Goal: Find specific page/section: Find specific page/section

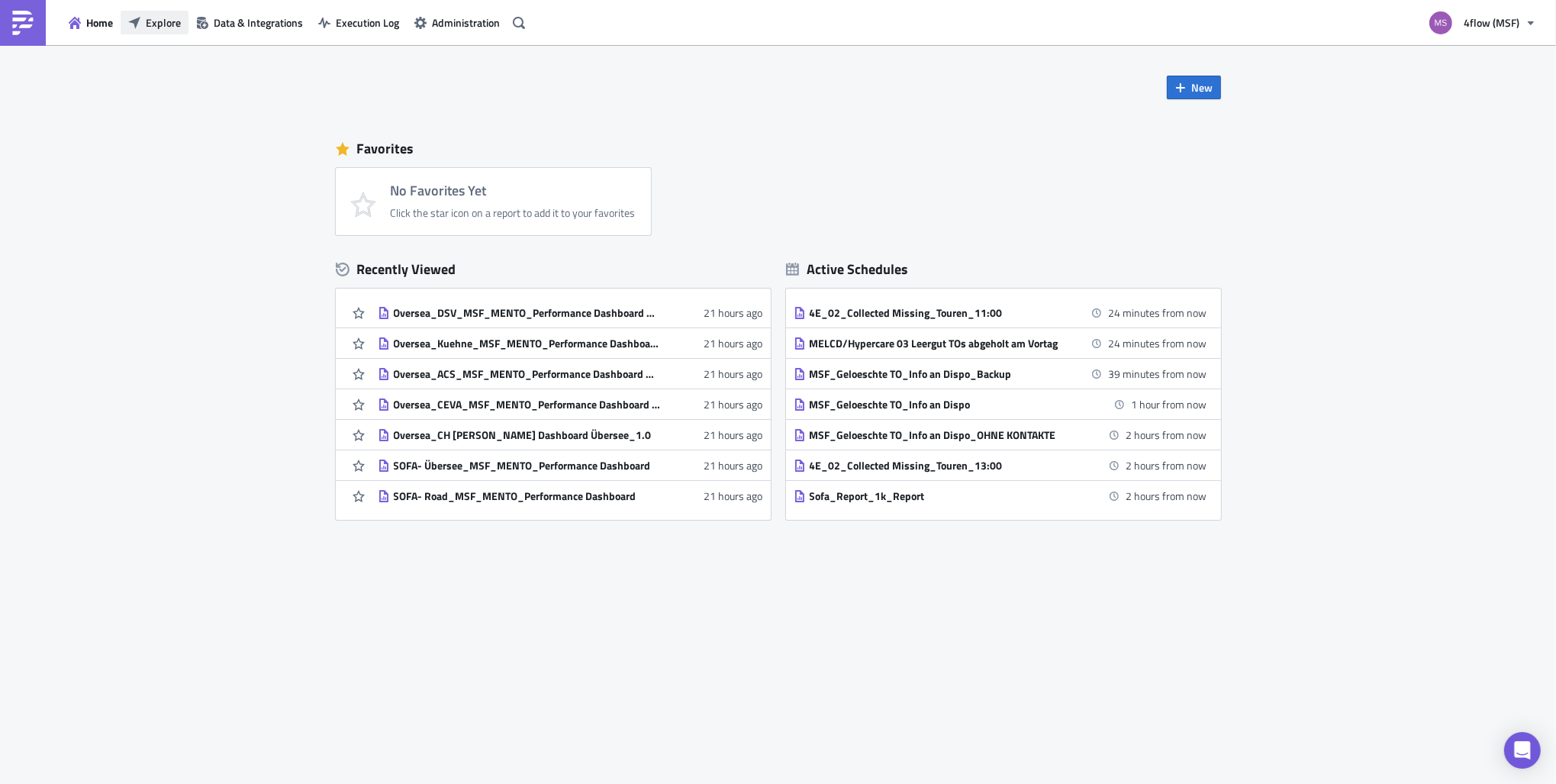
click at [147, 30] on span "Explore" at bounding box center [164, 22] width 35 height 16
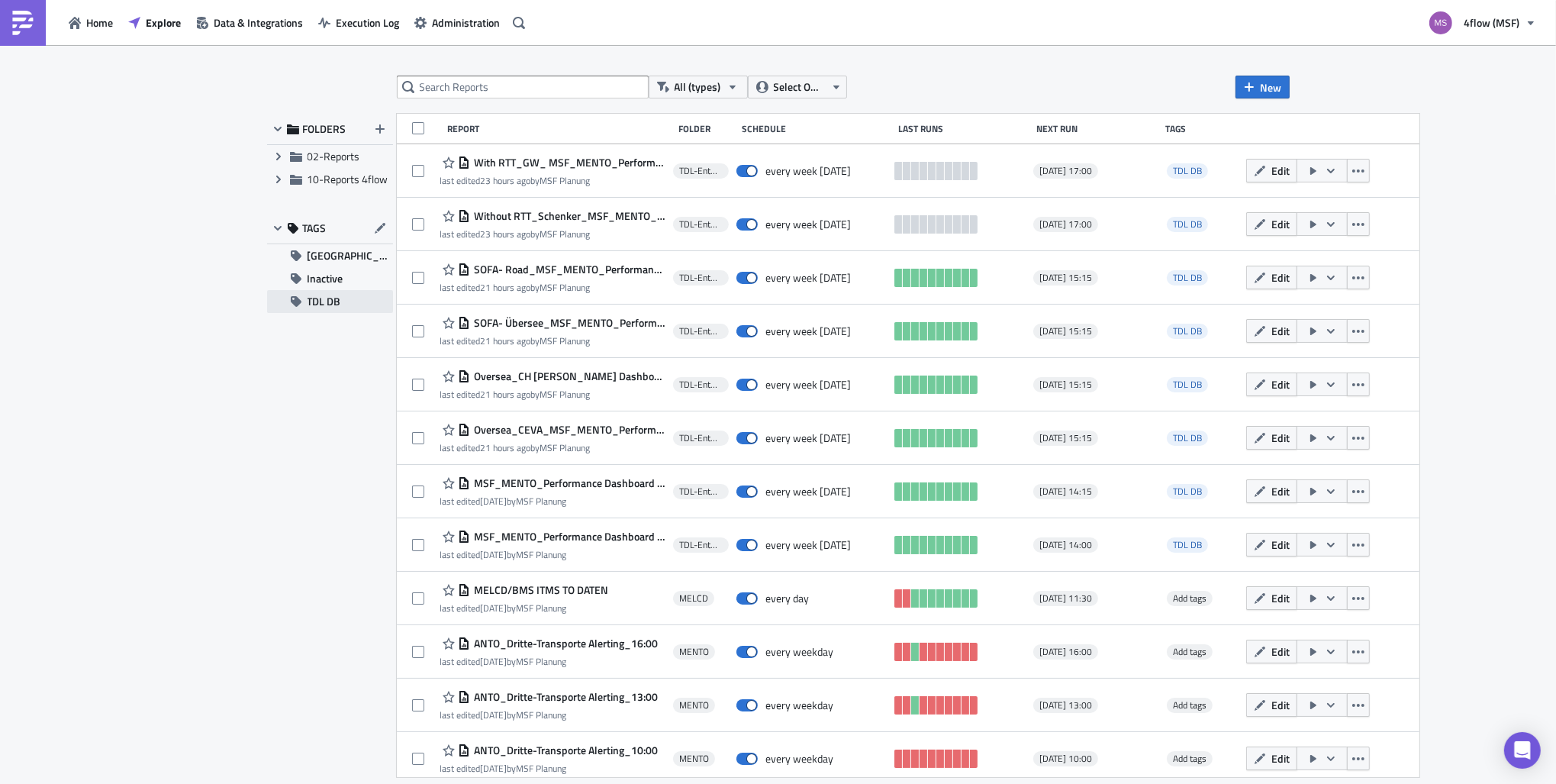
click at [350, 296] on button "TDL DB" at bounding box center [330, 302] width 126 height 23
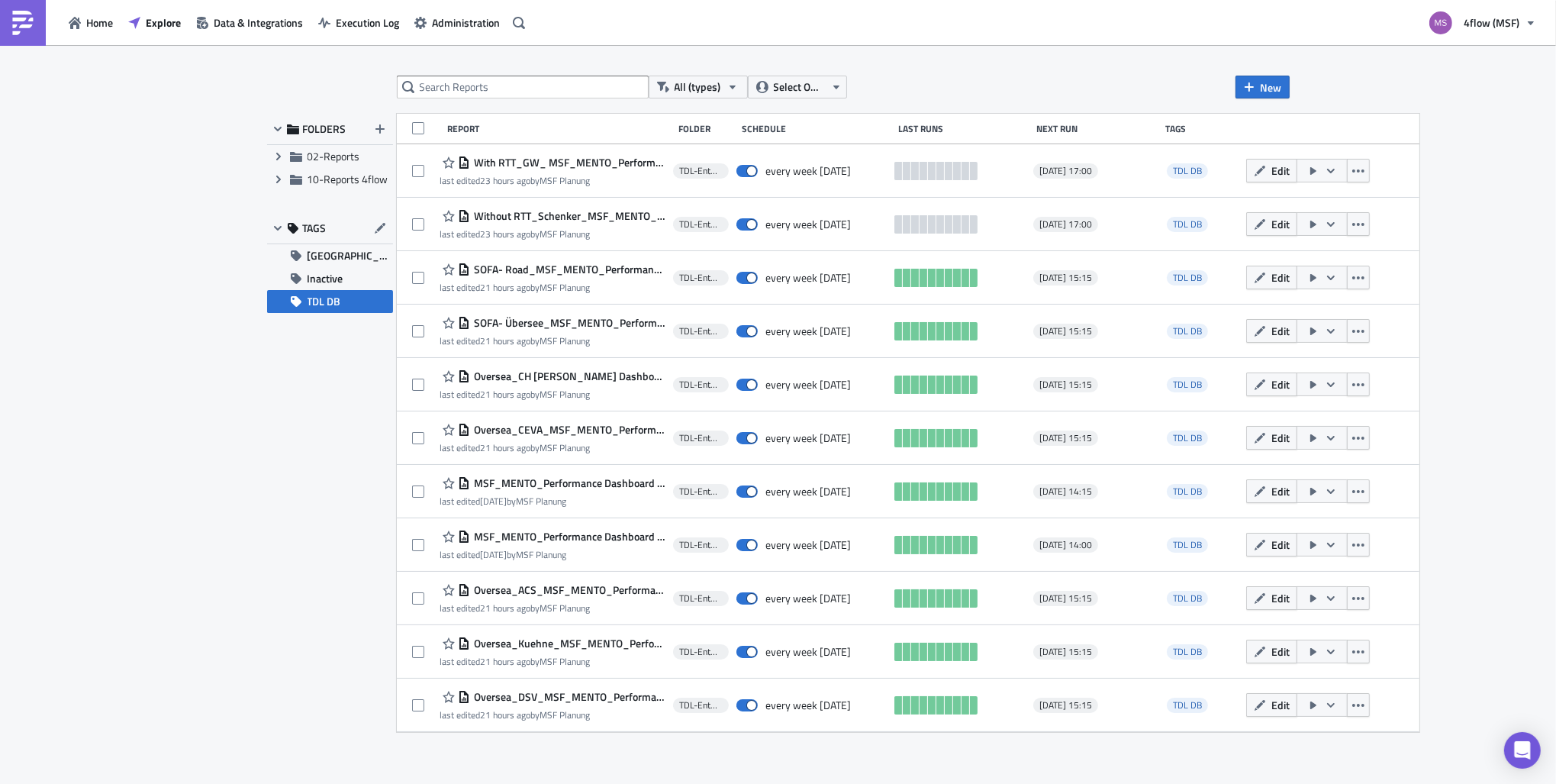
click at [345, 313] on div "FOLDERS Expand group 02-Reports Expand group 10-Reports 4flow TAGS GRP Load Bui…" at bounding box center [330, 422] width 126 height 619
click at [341, 307] on button "TDL DB" at bounding box center [330, 302] width 126 height 23
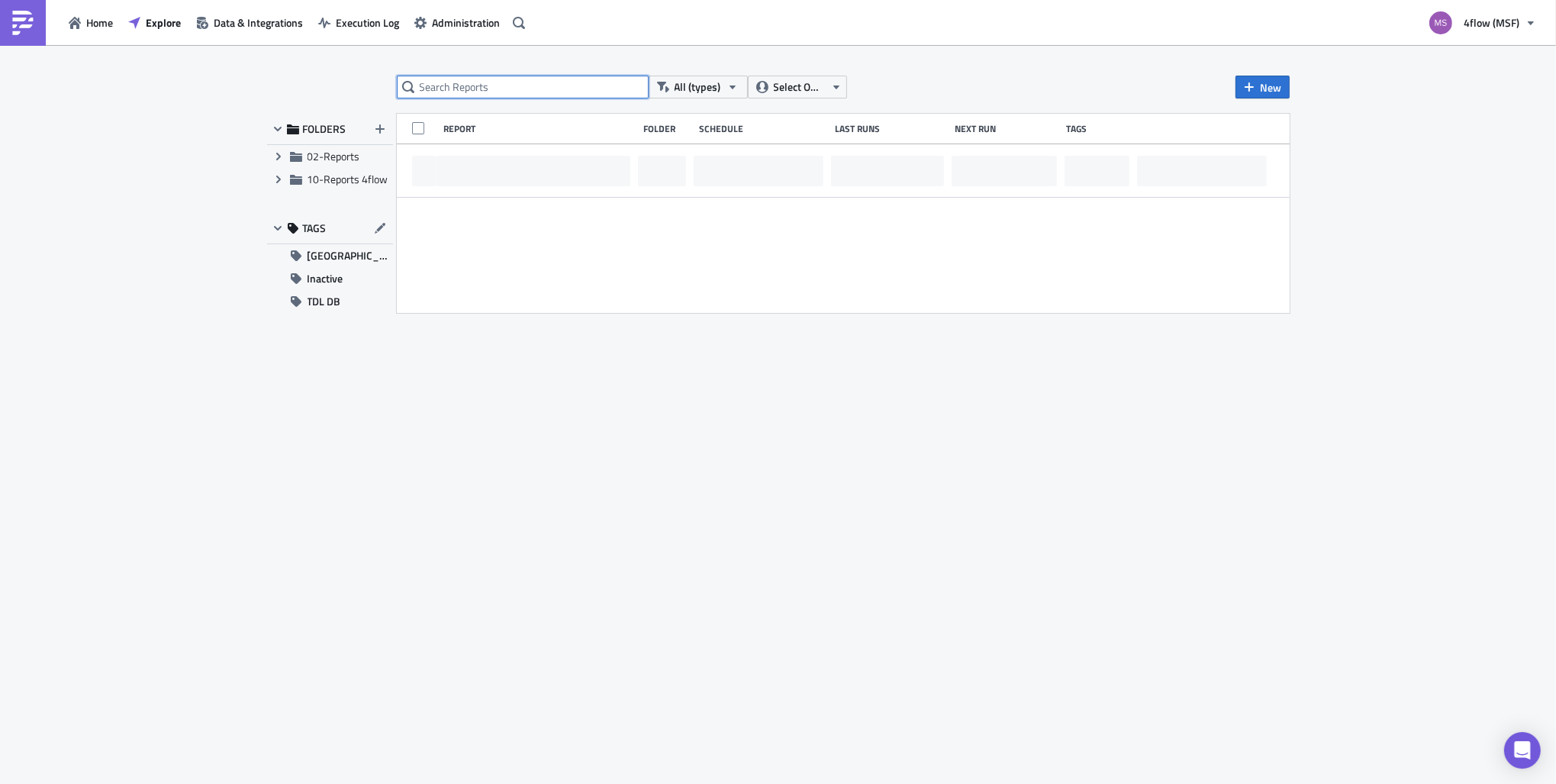
click at [497, 82] on input "text" at bounding box center [523, 87] width 252 height 23
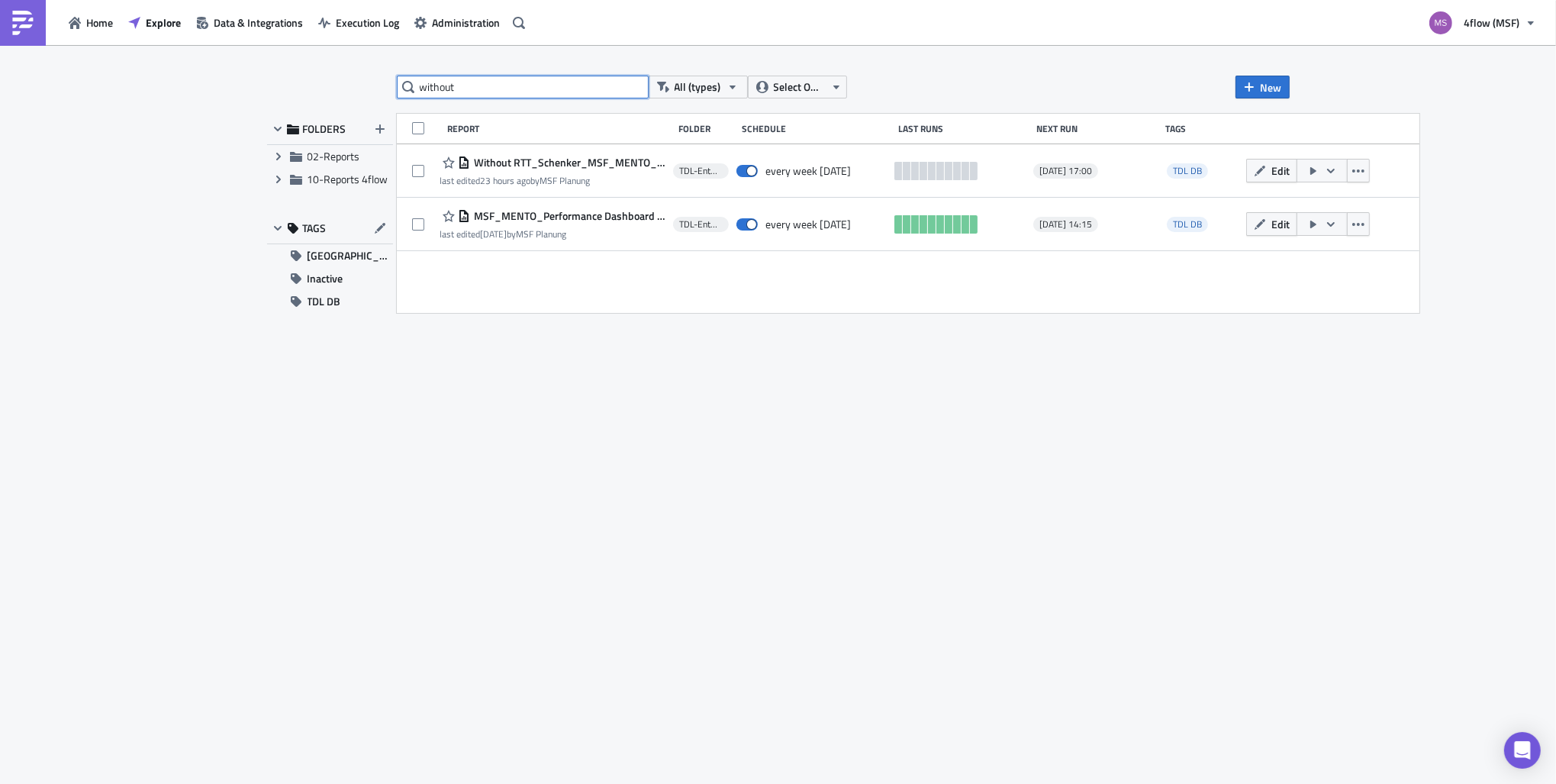
drag, startPoint x: 497, startPoint y: 82, endPoint x: 371, endPoint y: 83, distance: 126.0
click at [371, 83] on div "without All (types) Select Owner New FOLDERS Expand group 02-Reports Expand gro…" at bounding box center [779, 415] width 1039 height 680
type input "dashboard"
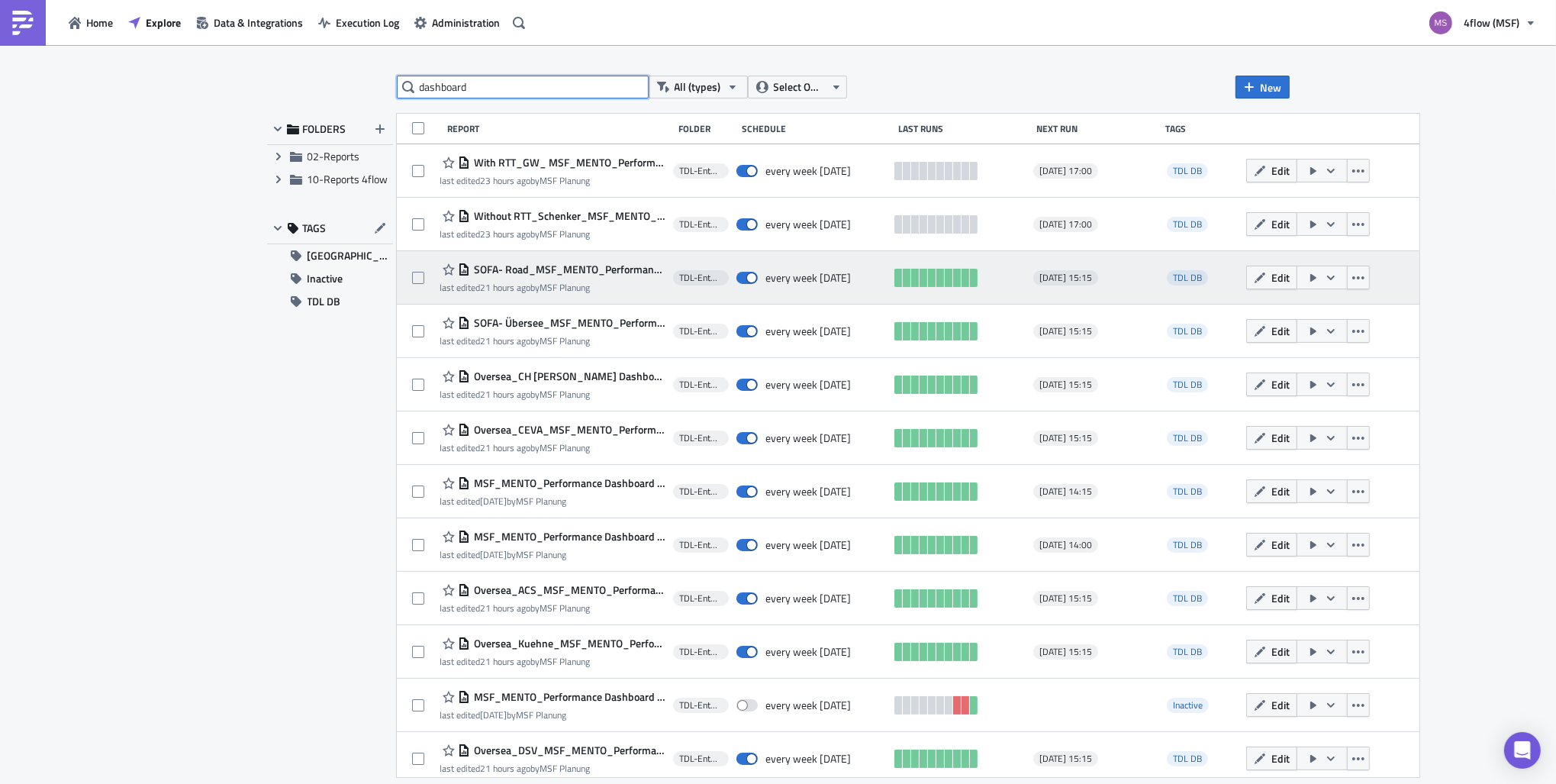
scroll to position [8, 0]
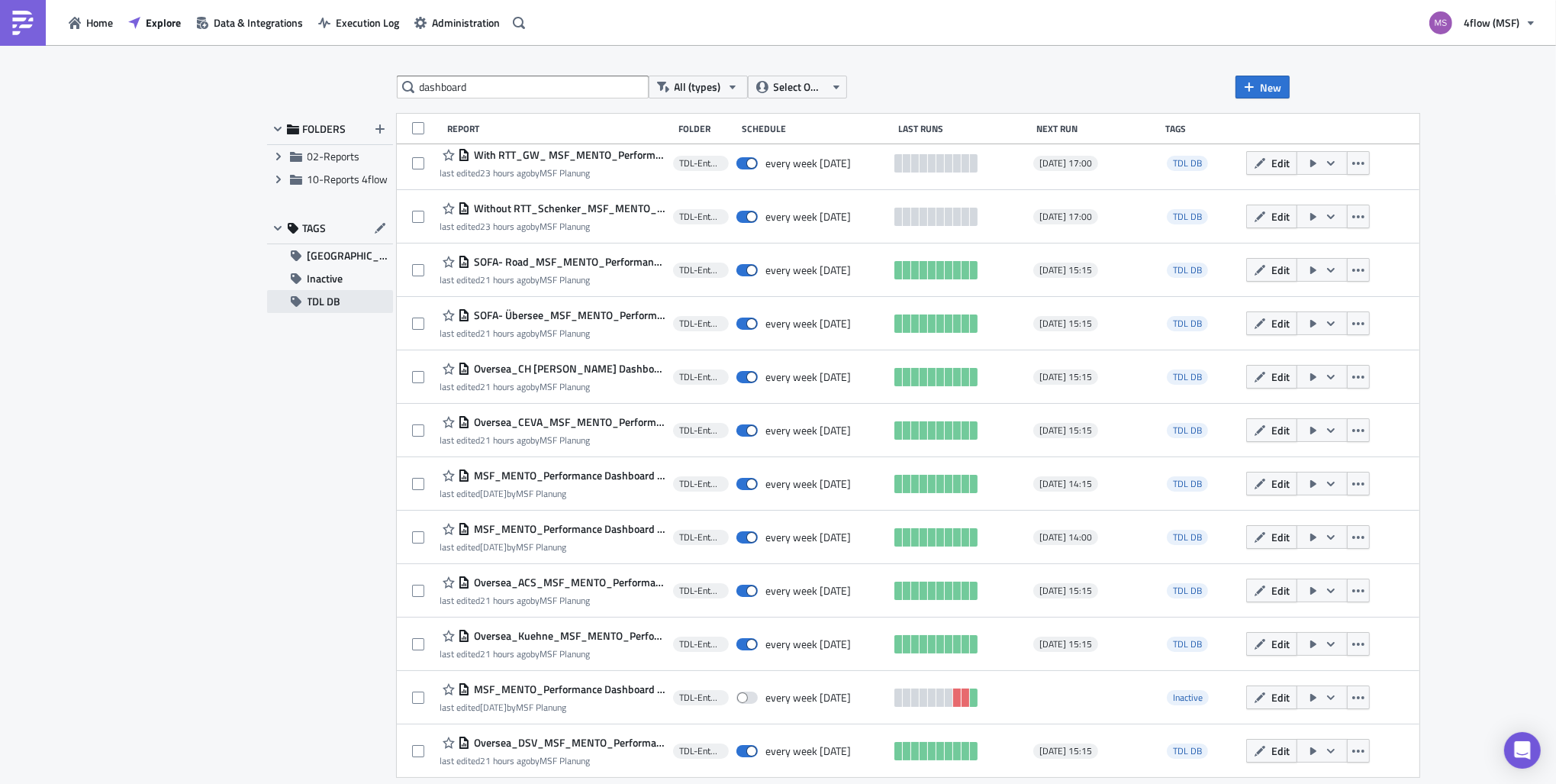
click at [337, 308] on span "TDL DB" at bounding box center [325, 302] width 33 height 23
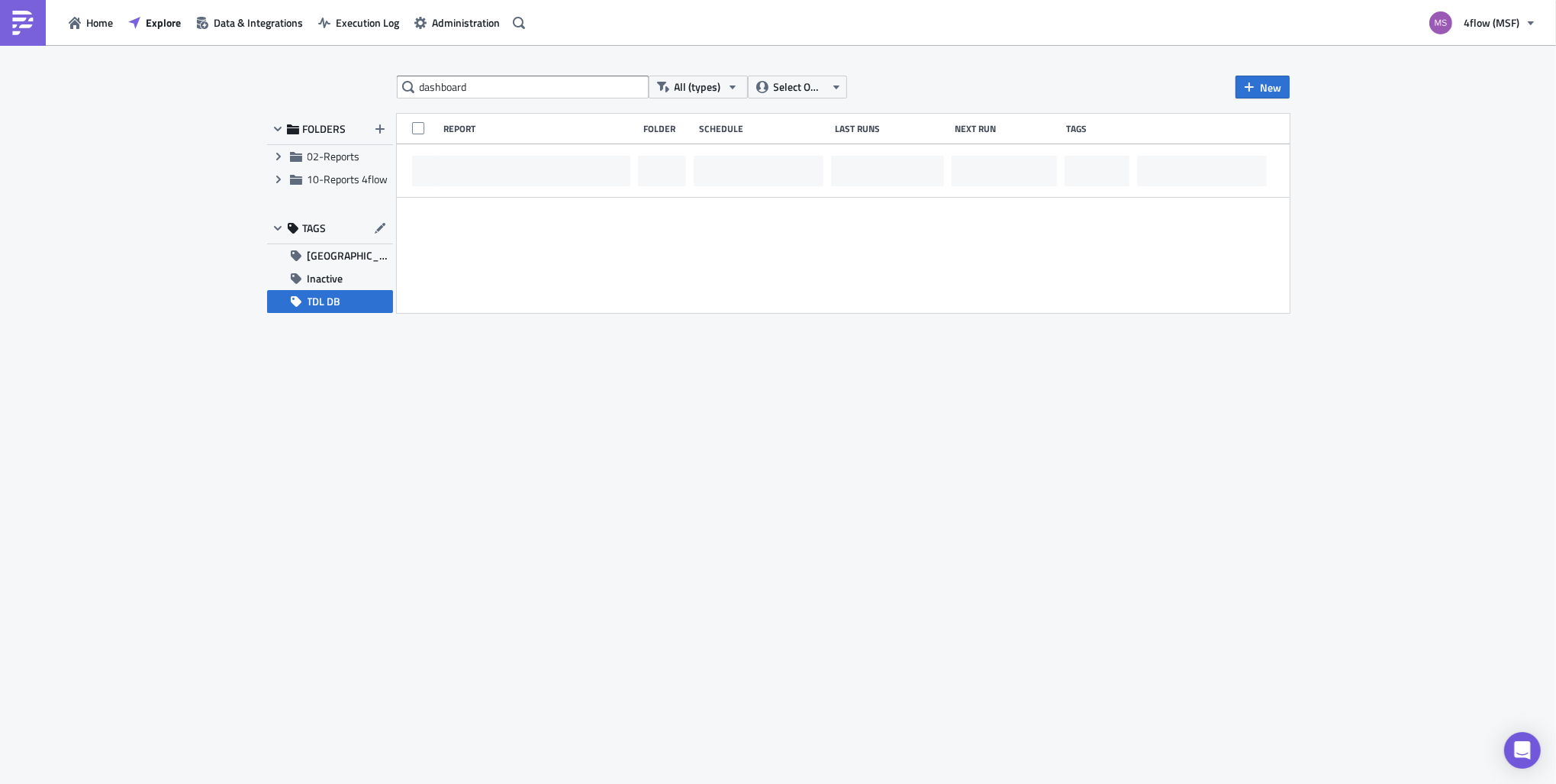
scroll to position [0, 0]
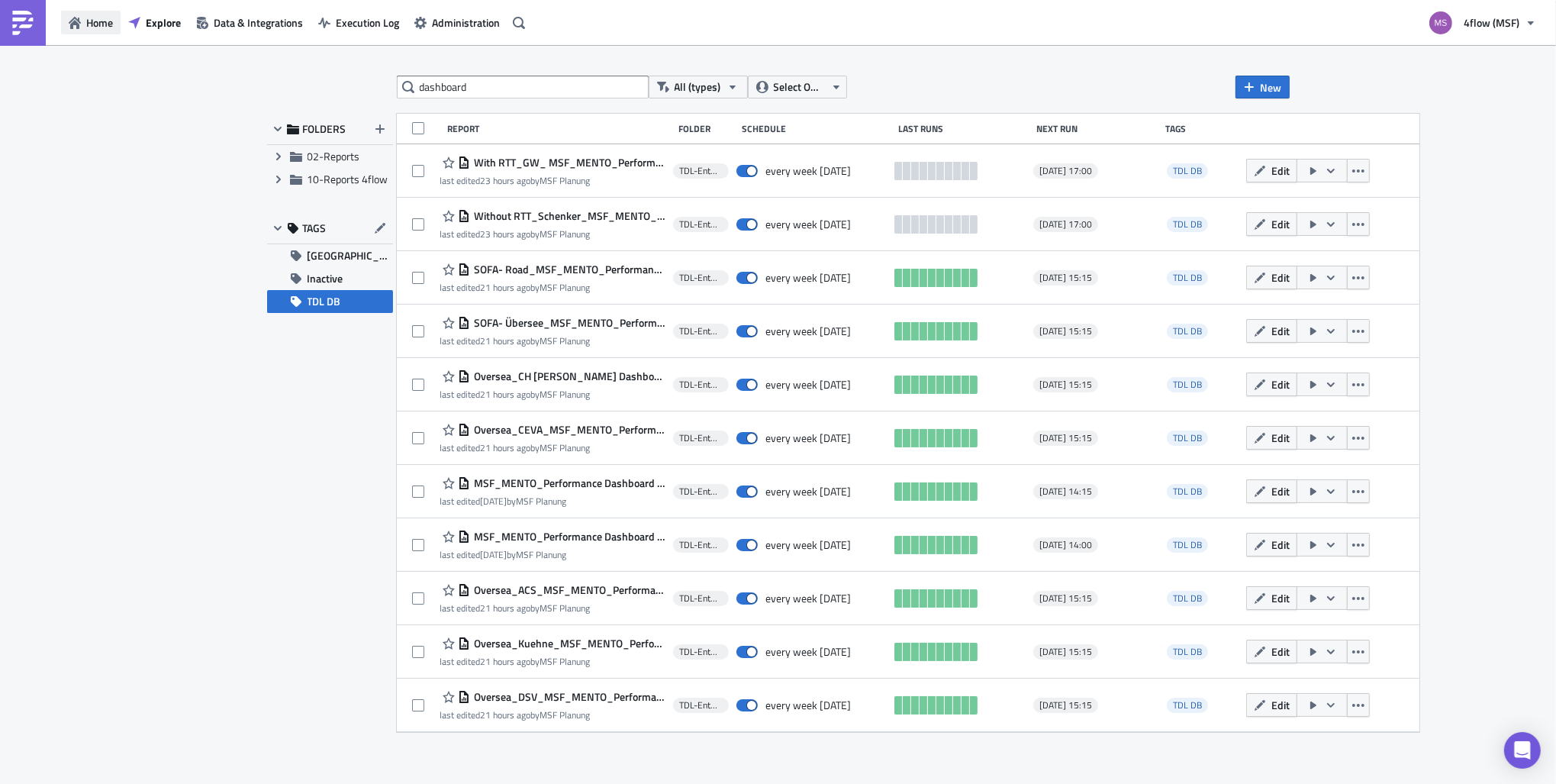
click at [97, 23] on span "Home" at bounding box center [99, 22] width 26 height 16
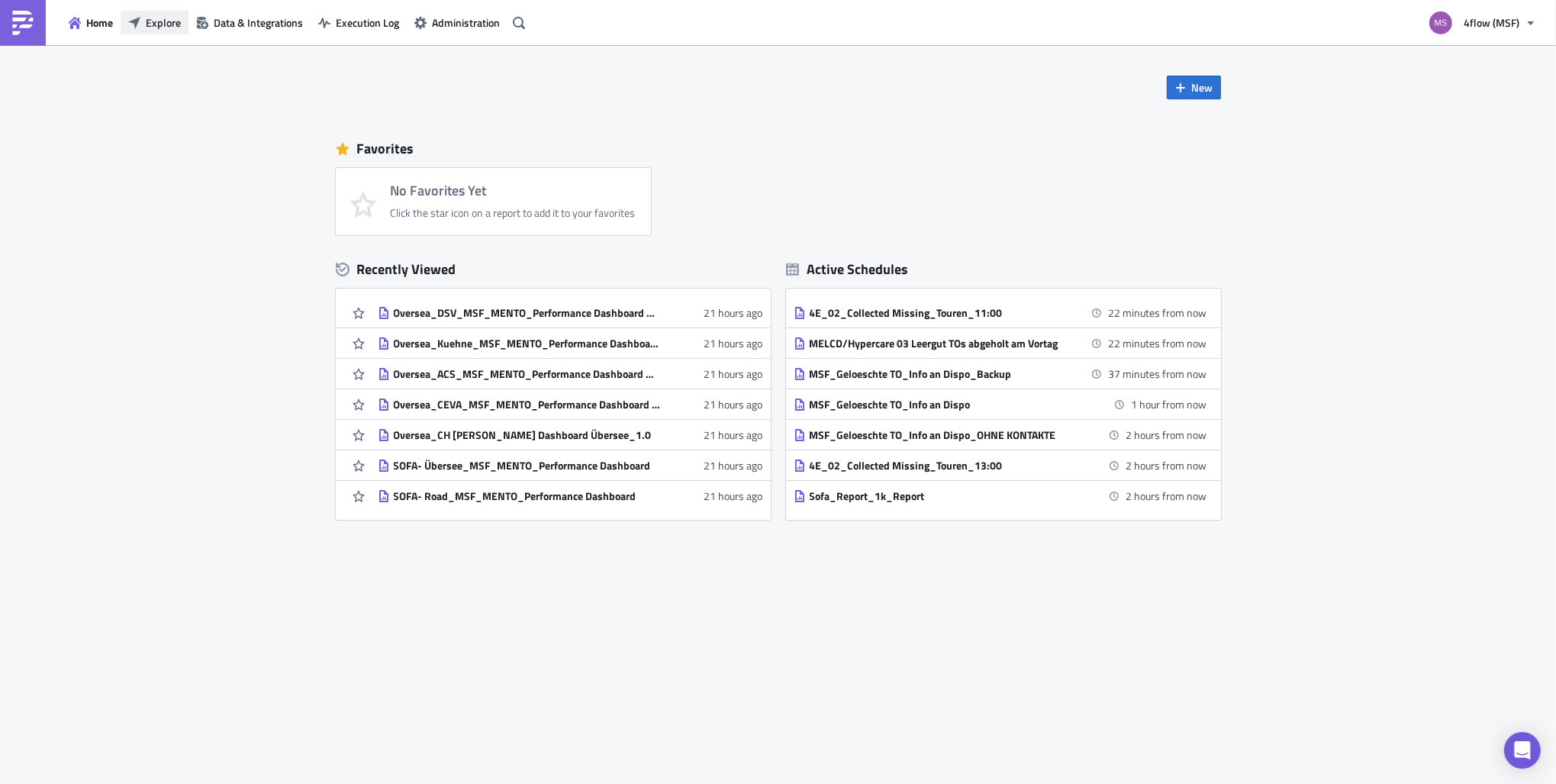
click at [154, 31] on button "Explore" at bounding box center [154, 22] width 68 height 24
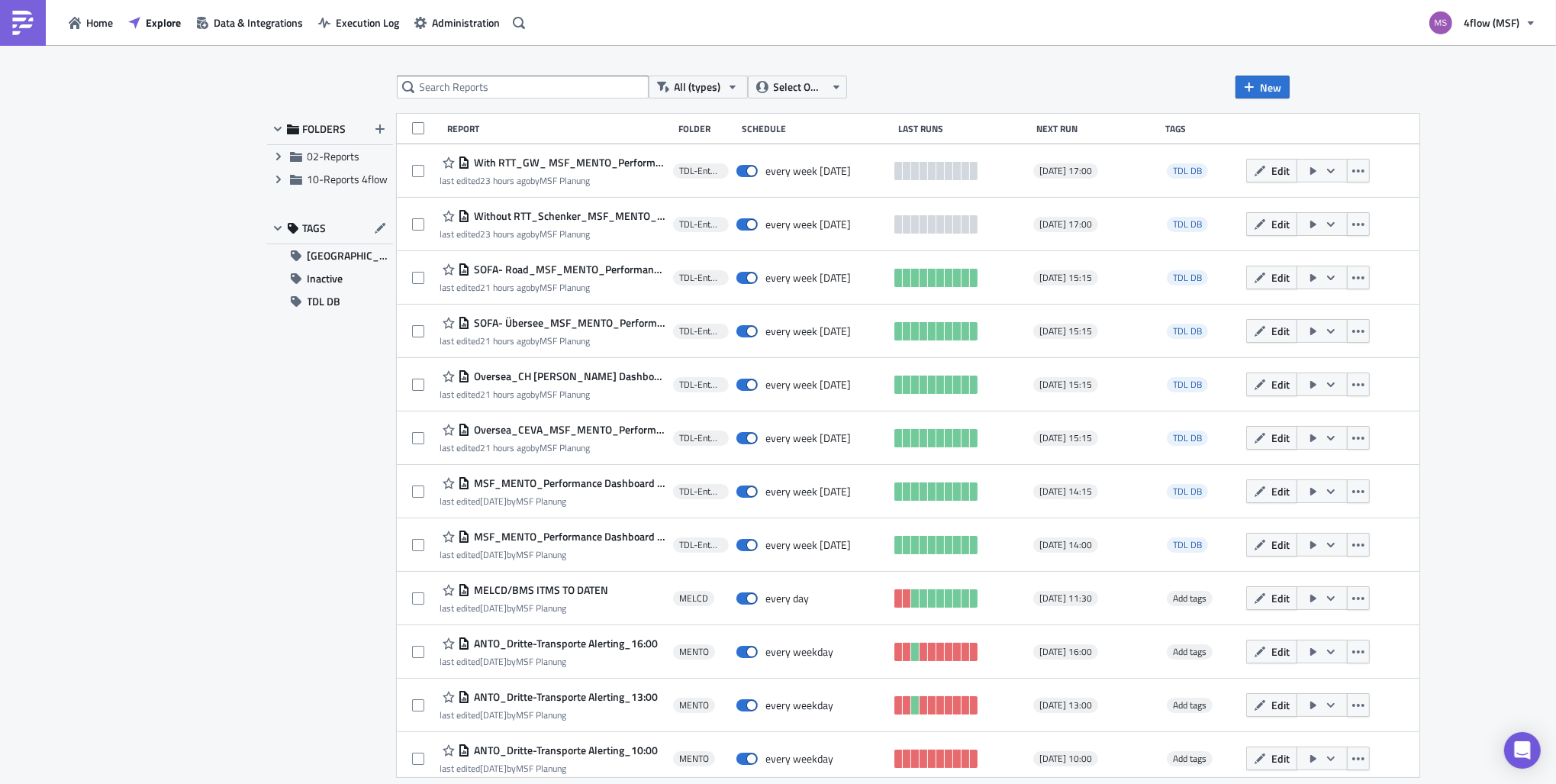
click at [220, 170] on div "All (types) Select Owner New FOLDERS Expand group 02-Reports Expand group 10-Re…" at bounding box center [778, 415] width 1556 height 741
